Goal: Find specific page/section: Find specific page/section

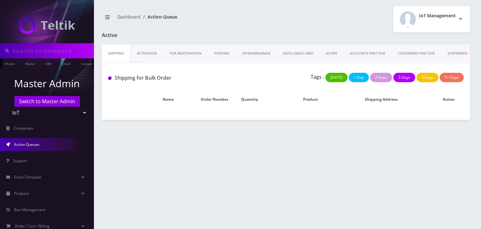
type input "dj ent"
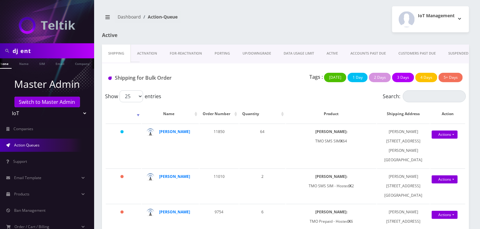
scroll to position [0, 10]
drag, startPoint x: 6, startPoint y: 49, endPoint x: 0, endPoint y: 48, distance: 6.4
click at [0, 48] on div "dj ent" at bounding box center [47, 50] width 94 height 15
type input "deal guys"
click at [40, 76] on p "Master Admin" at bounding box center [47, 83] width 94 height 15
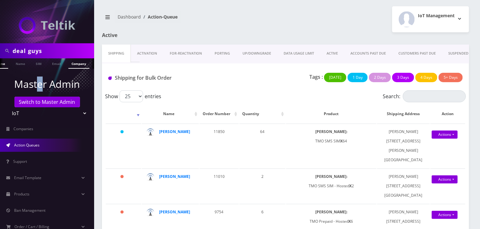
click at [76, 64] on link "Company" at bounding box center [78, 63] width 21 height 10
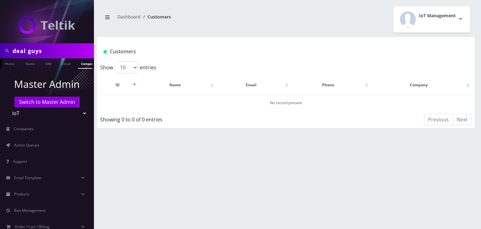
drag, startPoint x: 43, startPoint y: 49, endPoint x: 0, endPoint y: 52, distance: 42.7
click at [0, 52] on div "deal guys" at bounding box center [47, 50] width 94 height 15
type input "[PERSON_NAME]"
click at [24, 60] on link "Name" at bounding box center [30, 63] width 16 height 10
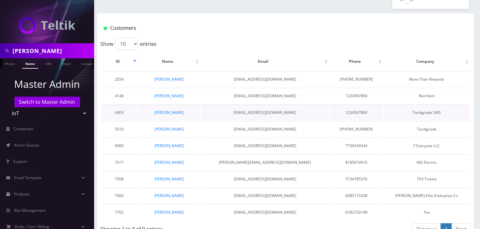
scroll to position [35, 0]
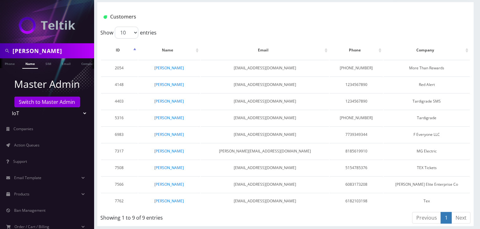
click at [31, 62] on link "Name" at bounding box center [30, 63] width 16 height 10
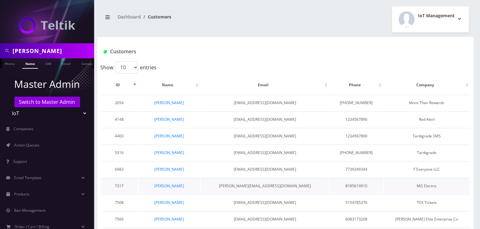
scroll to position [35, 0]
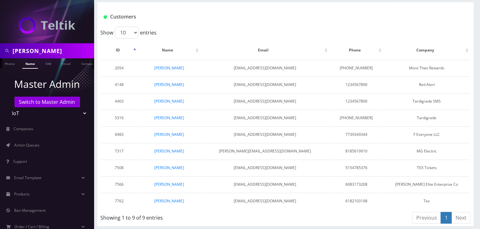
drag, startPoint x: 38, startPoint y: 50, endPoint x: 30, endPoint y: 53, distance: 7.9
click at [30, 53] on input "[PERSON_NAME]" at bounding box center [53, 51] width 80 height 12
click at [34, 52] on input "[PERSON_NAME]" at bounding box center [53, 51] width 80 height 12
